Goal: Information Seeking & Learning: Understand process/instructions

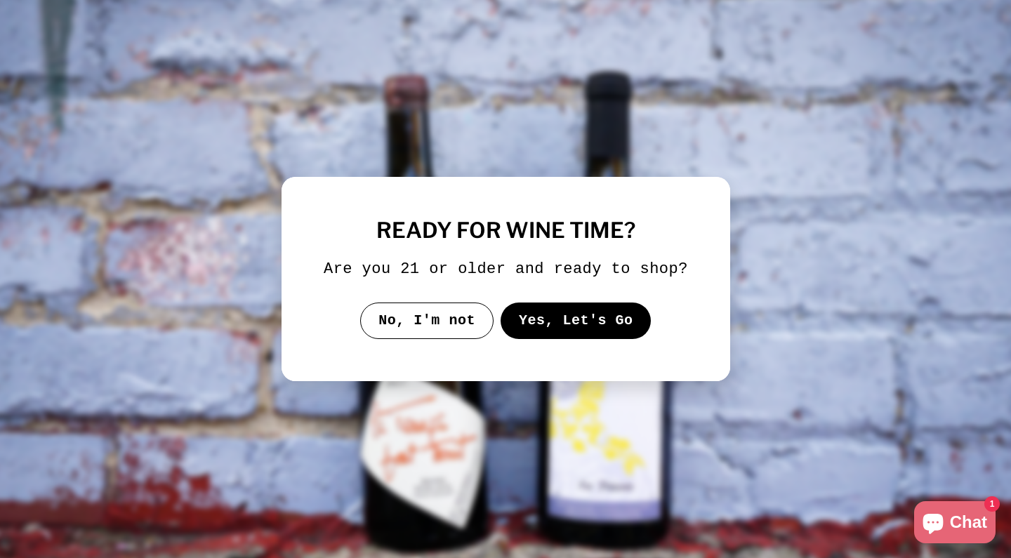
click at [547, 336] on button "Yes, Let's Go" at bounding box center [575, 321] width 151 height 37
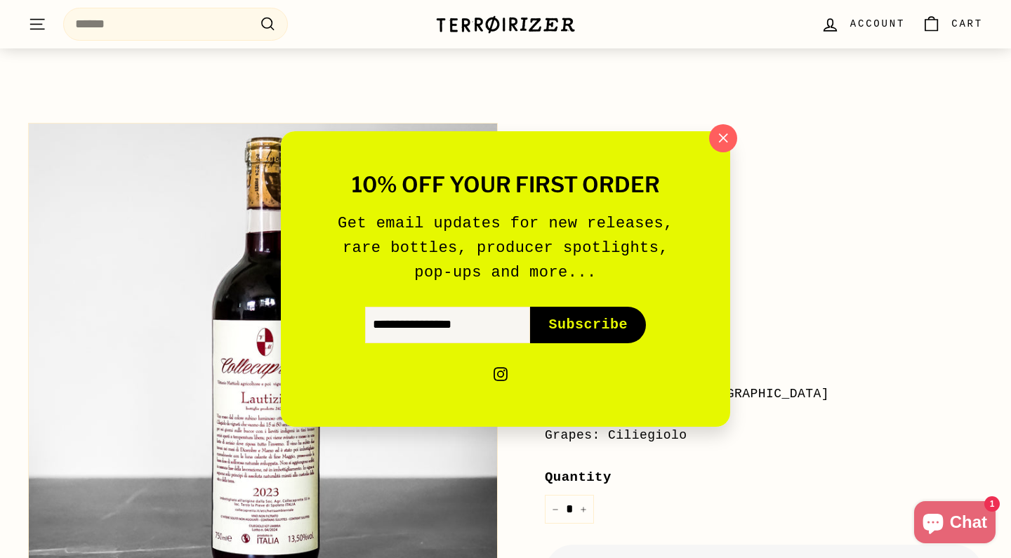
scroll to position [95, 0]
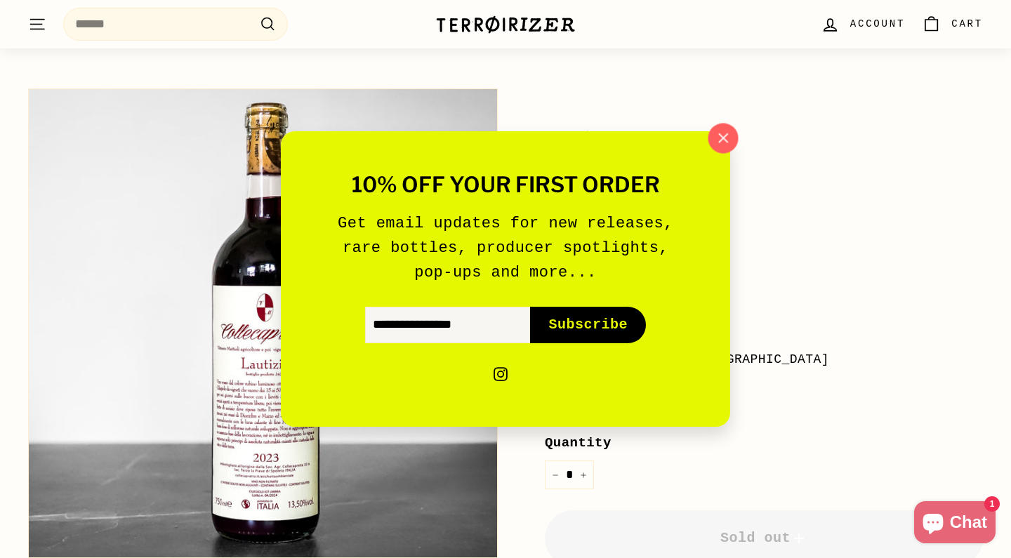
click at [724, 132] on icon "button" at bounding box center [723, 138] width 21 height 21
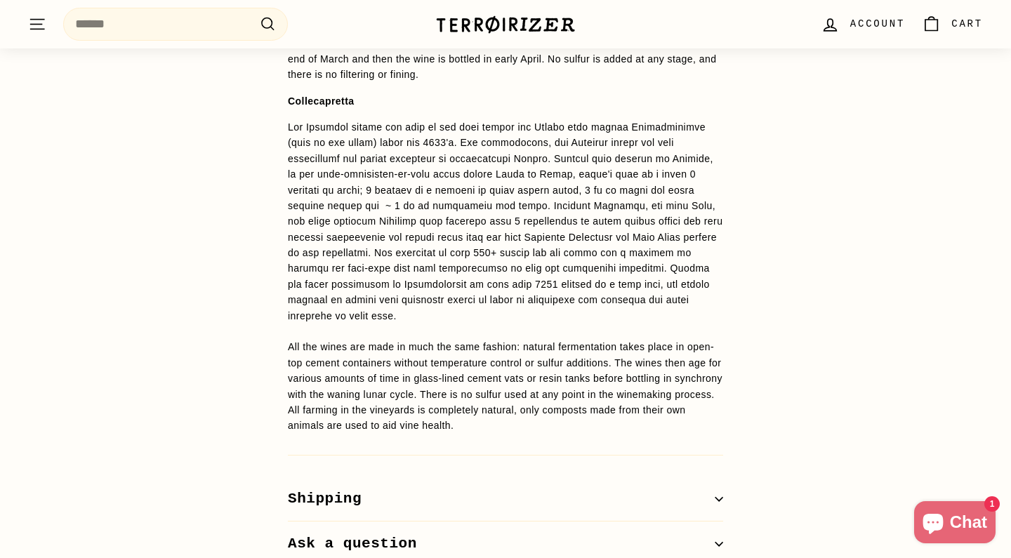
scroll to position [1140, 0]
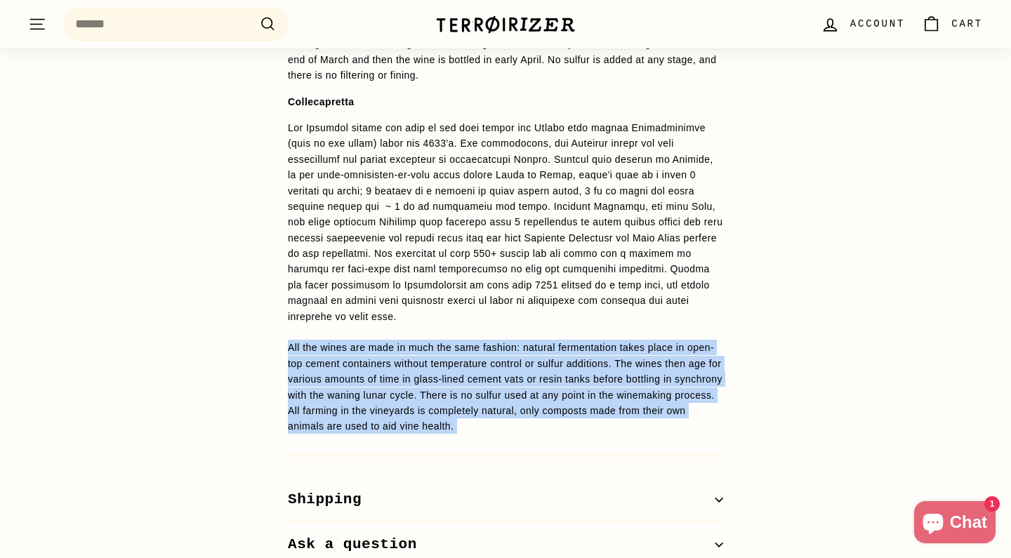
drag, startPoint x: 253, startPoint y: 338, endPoint x: 244, endPoint y: 437, distance: 99.5
click at [244, 437] on div "WINE DETAILS 100% Ciliegiolo from vineyards ranging from [DEMOGRAPHIC_DATA]. Th…" at bounding box center [505, 257] width 1011 height 624
drag, startPoint x: 244, startPoint y: 437, endPoint x: 269, endPoint y: 299, distance: 139.9
click at [269, 299] on div "WINE DETAILS 100% Ciliegiolo from vineyards ranging from [DEMOGRAPHIC_DATA]. Th…" at bounding box center [505, 257] width 1011 height 624
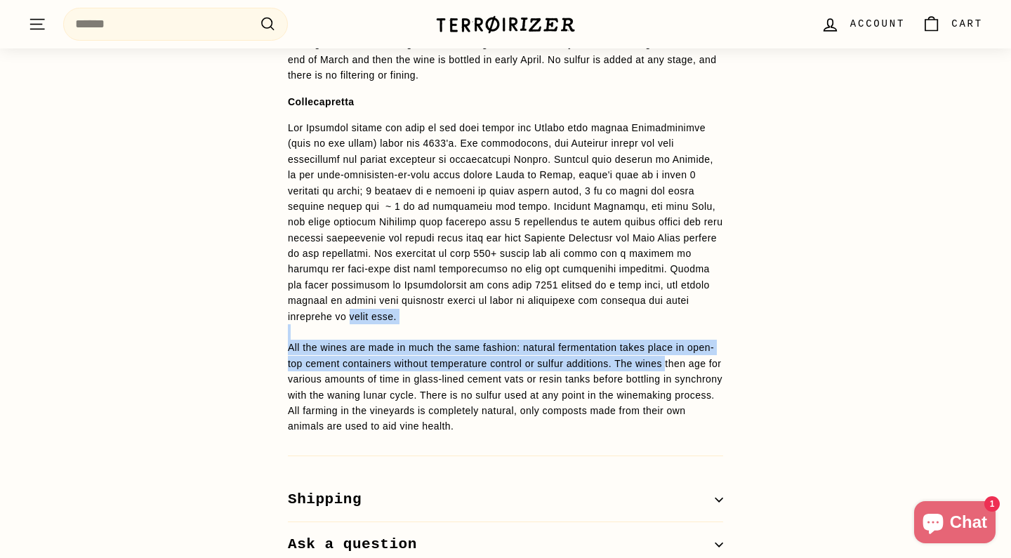
drag, startPoint x: 269, startPoint y: 299, endPoint x: 263, endPoint y: 369, distance: 70.5
click at [263, 369] on div "WINE DETAILS 100% Ciliegiolo from vineyards ranging from [DEMOGRAPHIC_DATA]. Th…" at bounding box center [506, 257] width 492 height 624
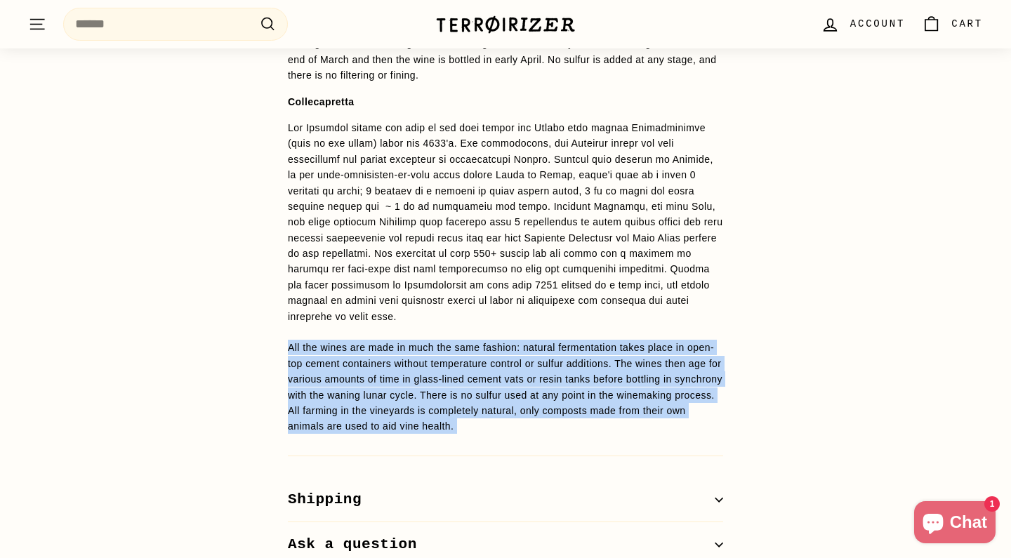
drag, startPoint x: 261, startPoint y: 437, endPoint x: 268, endPoint y: 342, distance: 95.0
click at [268, 342] on div "WINE DETAILS 100% Ciliegiolo from vineyards ranging from [DEMOGRAPHIC_DATA]. Th…" at bounding box center [506, 257] width 492 height 624
drag, startPoint x: 268, startPoint y: 339, endPoint x: 253, endPoint y: 452, distance: 113.9
click at [253, 452] on div "WINE DETAILS 100% Ciliegiolo from vineyards ranging from [DEMOGRAPHIC_DATA]. Th…" at bounding box center [505, 257] width 1011 height 624
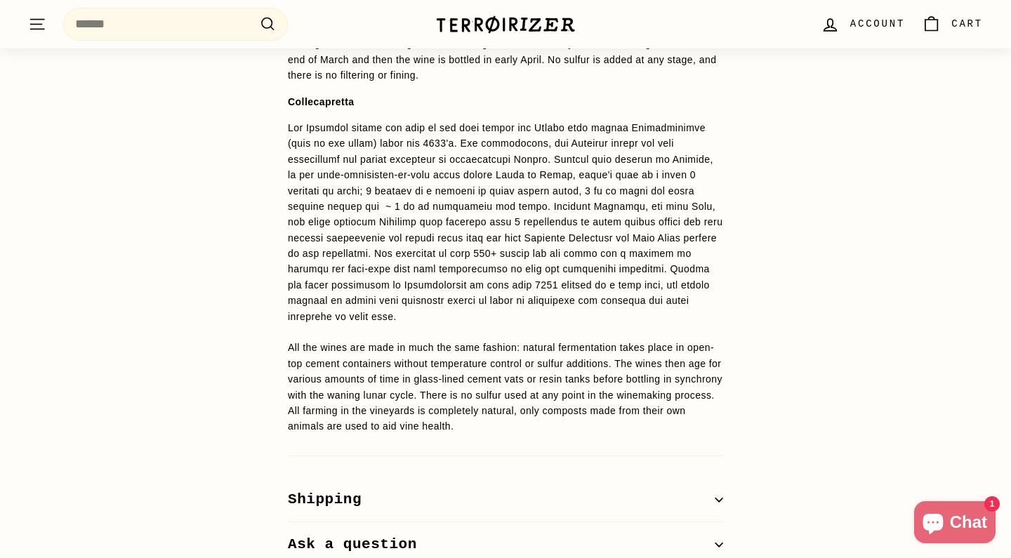
drag, startPoint x: 253, startPoint y: 452, endPoint x: 253, endPoint y: 430, distance: 21.8
click at [253, 435] on div "WINE DETAILS 100% Ciliegiolo from vineyards ranging from [DEMOGRAPHIC_DATA]. Th…" at bounding box center [505, 257] width 1011 height 624
click at [253, 430] on div "WINE DETAILS 100% Ciliegiolo from vineyards ranging from [DEMOGRAPHIC_DATA]. Th…" at bounding box center [505, 257] width 1011 height 624
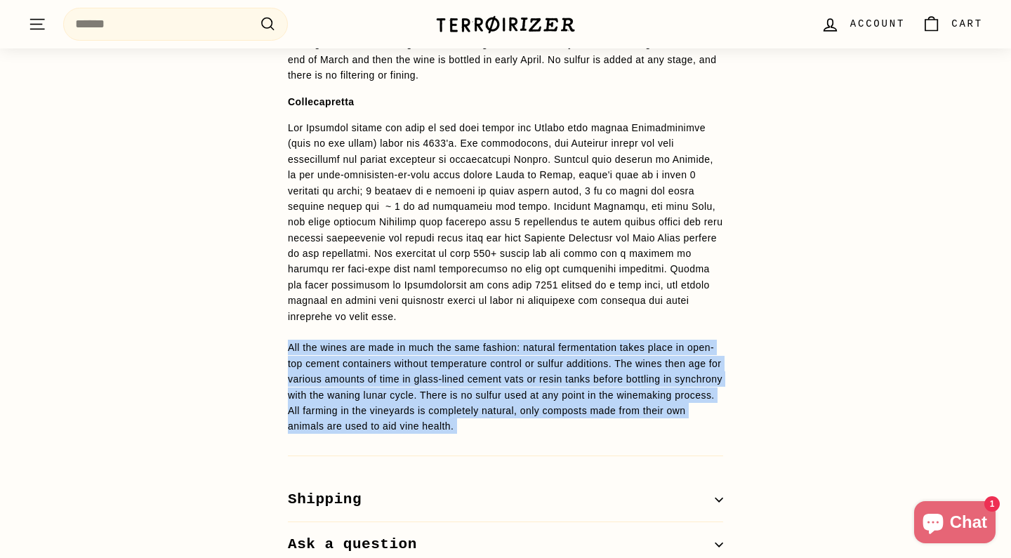
drag, startPoint x: 253, startPoint y: 430, endPoint x: 252, endPoint y: 328, distance: 101.8
click at [252, 328] on div "WINE DETAILS 100% Ciliegiolo from vineyards ranging from [DEMOGRAPHIC_DATA]. Th…" at bounding box center [505, 257] width 1011 height 624
drag, startPoint x: 252, startPoint y: 328, endPoint x: 233, endPoint y: 433, distance: 106.3
click at [233, 433] on div "WINE DETAILS 100% Ciliegiolo from vineyards ranging from [DEMOGRAPHIC_DATA]. Th…" at bounding box center [505, 257] width 1011 height 624
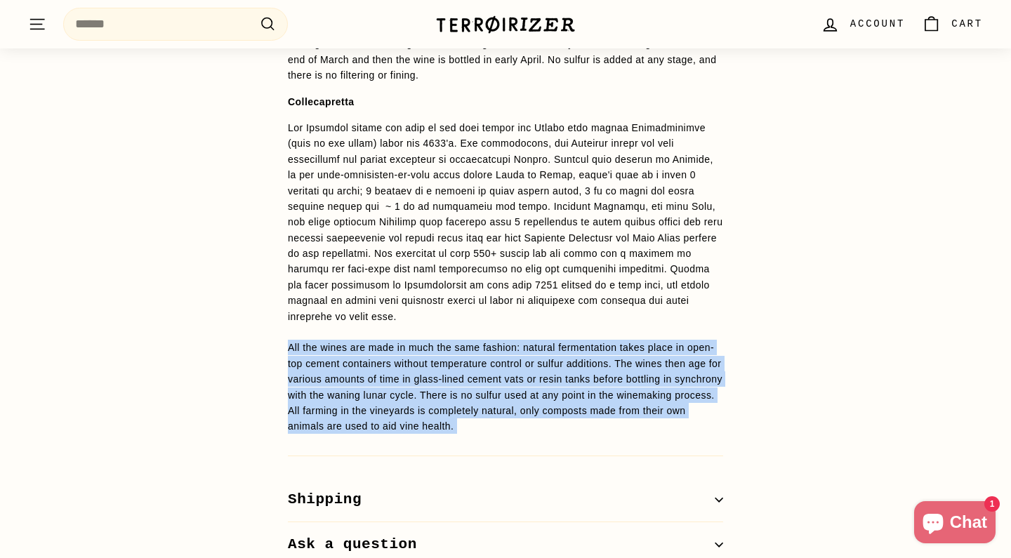
drag, startPoint x: 233, startPoint y: 433, endPoint x: 260, endPoint y: 336, distance: 100.5
click at [260, 336] on div "WINE DETAILS 100% Ciliegiolo from vineyards ranging from [DEMOGRAPHIC_DATA]. Th…" at bounding box center [505, 257] width 1011 height 624
click at [260, 336] on div "WINE DETAILS 100% Ciliegiolo from vineyards ranging from [DEMOGRAPHIC_DATA]. Th…" at bounding box center [506, 257] width 492 height 624
drag, startPoint x: 260, startPoint y: 336, endPoint x: 233, endPoint y: 426, distance: 94.4
click at [233, 426] on div "WINE DETAILS 100% Ciliegiolo from vineyards ranging from [DEMOGRAPHIC_DATA]. Th…" at bounding box center [505, 257] width 1011 height 624
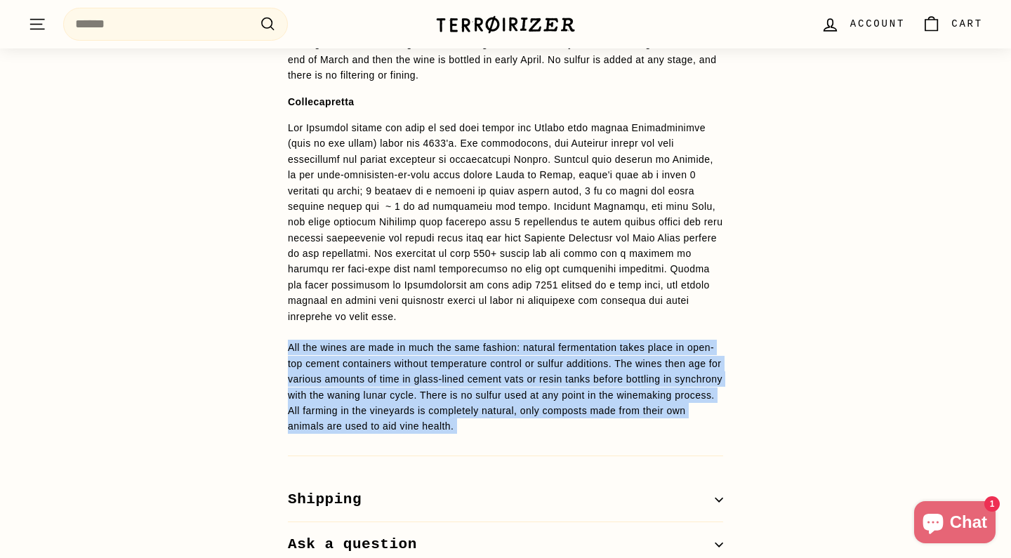
click at [233, 426] on div "WINE DETAILS 100% Ciliegiolo from vineyards ranging from [DEMOGRAPHIC_DATA]. Th…" at bounding box center [505, 257] width 1011 height 624
drag, startPoint x: 233, startPoint y: 426, endPoint x: 250, endPoint y: 338, distance: 89.4
click at [250, 338] on div "WINE DETAILS 100% Ciliegiolo from vineyards ranging from [DEMOGRAPHIC_DATA]. Th…" at bounding box center [505, 257] width 1011 height 624
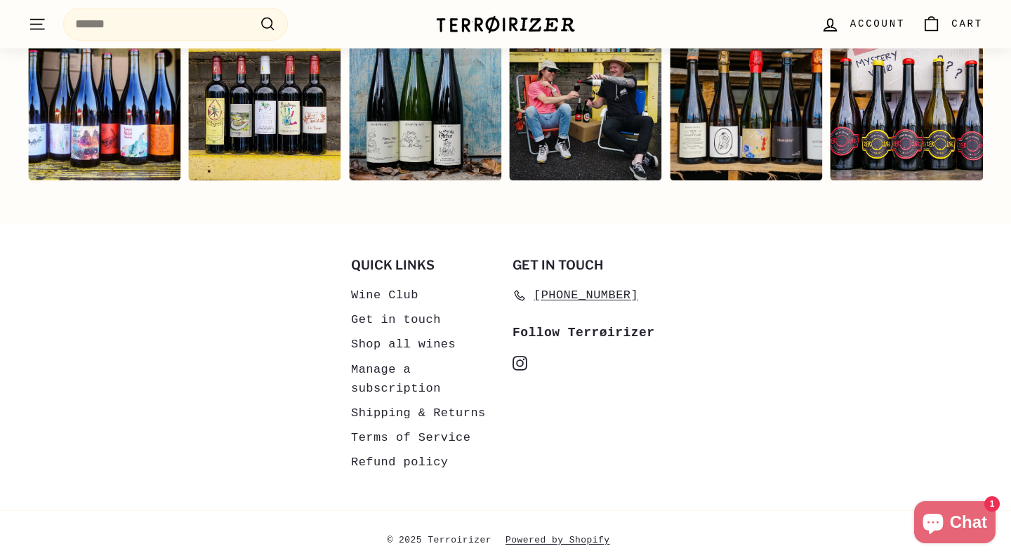
scroll to position [3009, 0]
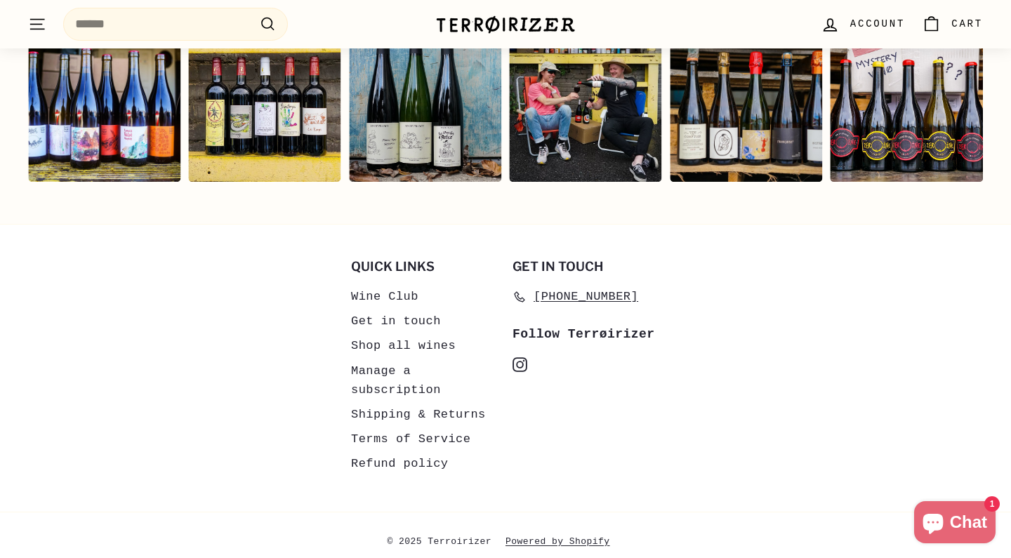
click at [521, 355] on ul "instagram Instagram" at bounding box center [586, 369] width 147 height 29
click at [517, 357] on icon "instagram" at bounding box center [520, 364] width 15 height 15
click at [398, 404] on link "Shipping & Returns" at bounding box center [418, 414] width 135 height 25
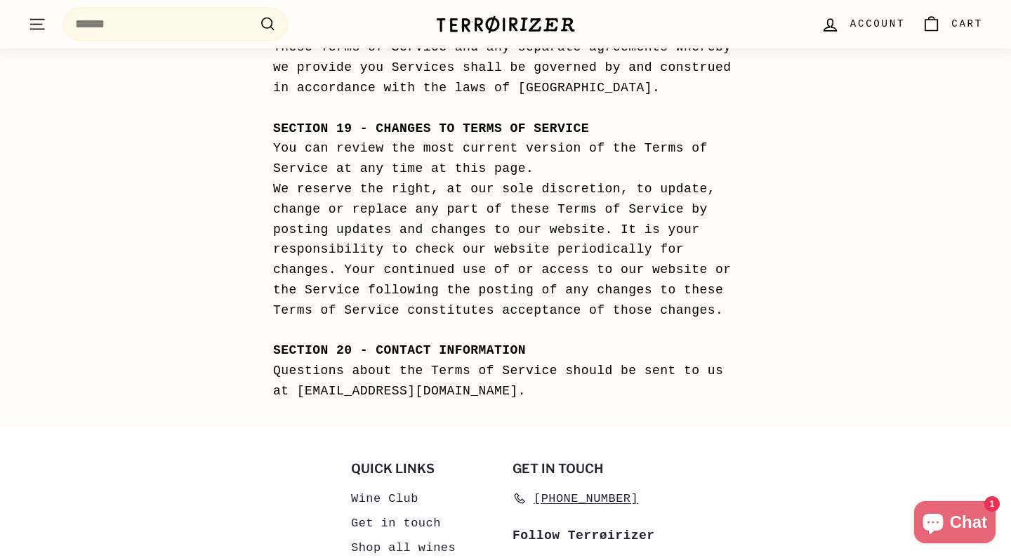
scroll to position [7658, 0]
